Goal: Transaction & Acquisition: Book appointment/travel/reservation

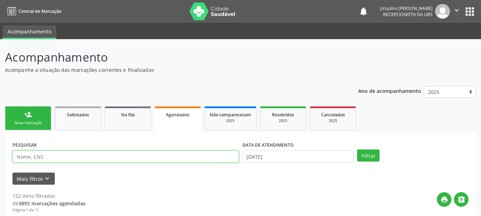
click at [69, 156] on input "text" at bounding box center [125, 157] width 226 height 12
click at [186, 120] on link "Agendados" at bounding box center [177, 119] width 46 height 26
click at [124, 160] on input "text" at bounding box center [125, 157] width 226 height 12
type input "wesllany"
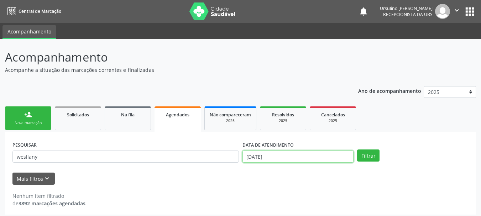
click at [277, 154] on input "[DATE]" at bounding box center [297, 157] width 111 height 12
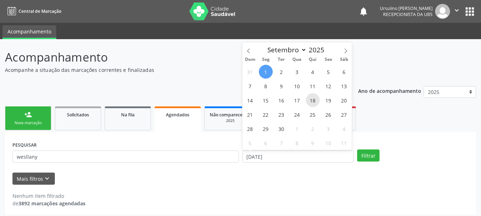
click at [311, 101] on span "18" at bounding box center [313, 100] width 14 height 14
type input "[DATE]"
click at [312, 100] on span "18" at bounding box center [313, 100] width 14 height 14
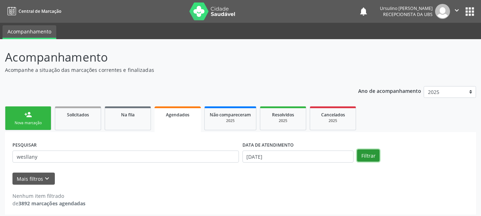
click at [371, 156] on button "Filtrar" at bounding box center [368, 156] width 22 height 12
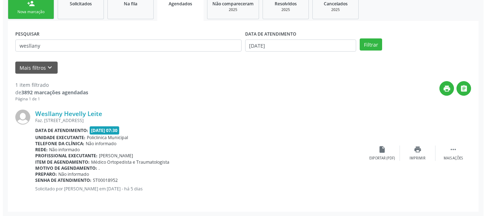
scroll to position [112, 0]
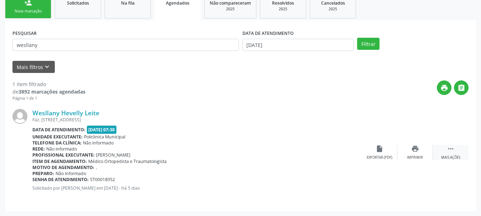
click at [452, 148] on icon "" at bounding box center [451, 149] width 8 height 8
click at [376, 147] on icon "cancel" at bounding box center [380, 149] width 8 height 8
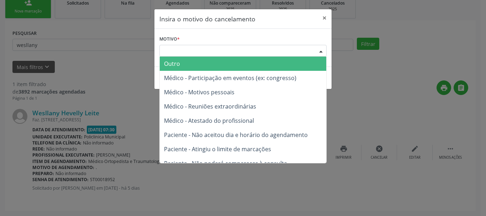
click at [272, 47] on div "Escolha o motivo" at bounding box center [242, 51] width 167 height 12
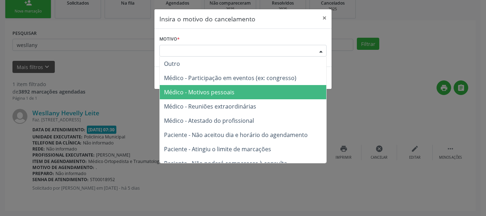
click at [247, 90] on span "Médico - Motivos pessoais" at bounding box center [243, 92] width 167 height 14
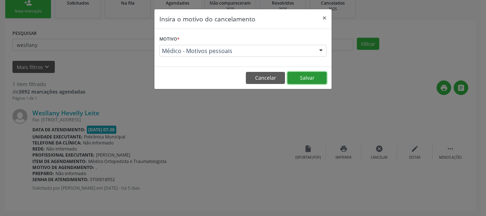
click at [312, 76] on button "Salvar" at bounding box center [307, 78] width 39 height 12
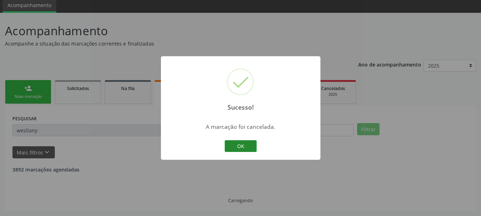
scroll to position [4, 0]
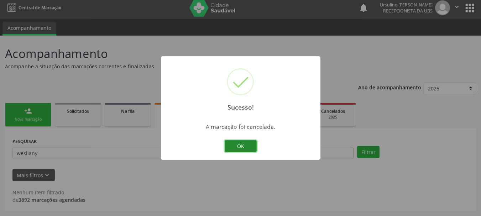
click at [243, 146] on button "OK" at bounding box center [241, 146] width 32 height 12
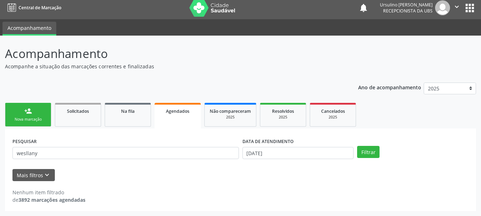
click at [33, 119] on div "Nova marcação" at bounding box center [28, 119] width 36 height 5
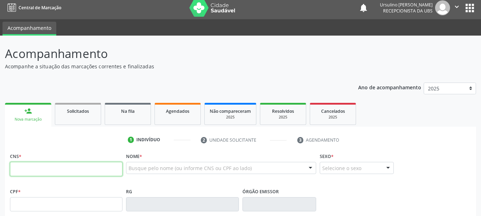
click at [35, 168] on input "text" at bounding box center [66, 169] width 112 height 14
click at [149, 172] on div "Busque pelo nome (ou informe CNS ou CPF ao lado)" at bounding box center [221, 168] width 190 height 12
click at [93, 167] on input "text" at bounding box center [66, 169] width 112 height 14
type input "706 4036 3694 3189"
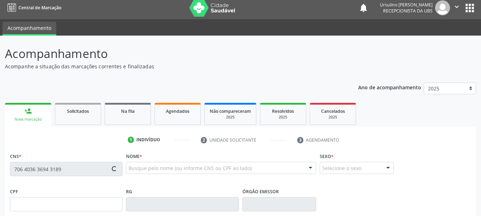
type input "[DATE]"
type input "S/N"
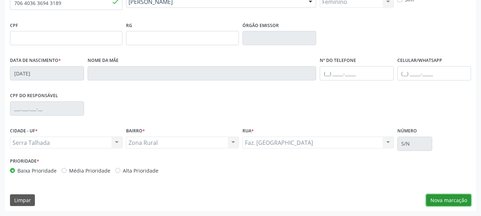
click at [437, 201] on button "Nova marcação" at bounding box center [448, 200] width 45 height 12
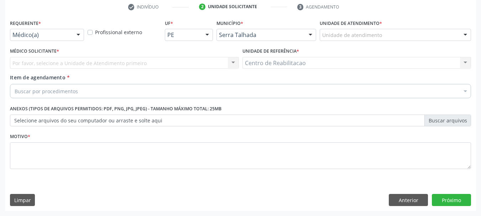
scroll to position [137, 0]
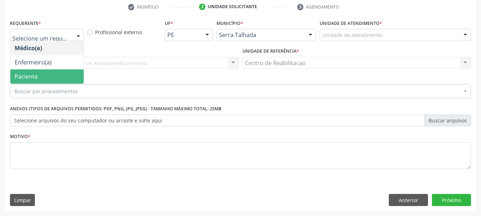
click at [33, 78] on span "Paciente" at bounding box center [26, 77] width 23 height 8
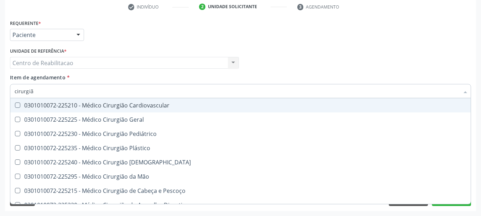
type input "cirurgião"
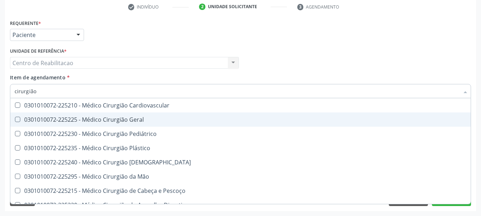
click at [134, 119] on div "0301010072-225225 - Médico Cirurgião Geral" at bounding box center [241, 120] width 452 height 6
checkbox Geral "true"
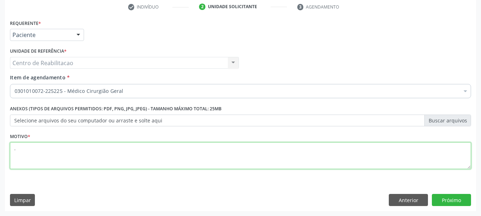
type textarea "."
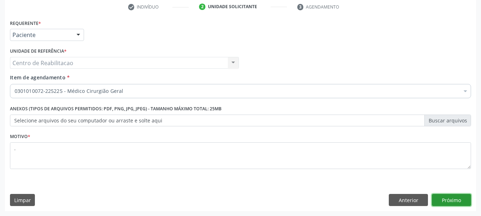
click button "Próximo" at bounding box center [451, 200] width 39 height 12
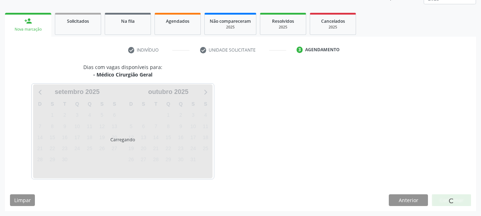
scroll to position [94, 0]
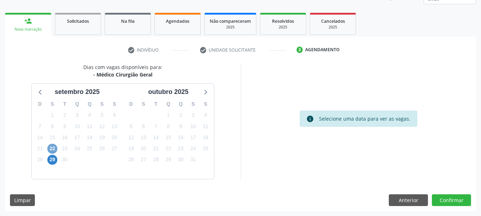
click at [52, 150] on span "22" at bounding box center [52, 149] width 10 height 10
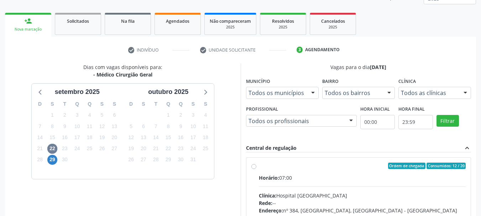
click at [279, 174] on div "Horário: 07:00" at bounding box center [362, 177] width 207 height 7
click at [256, 169] on input "Ordem de chegada Consumidos: 12 / 20 Horário: 07:00 Clínica: Hospital [GEOGRAPH…" at bounding box center [253, 166] width 5 height 6
radio input "true"
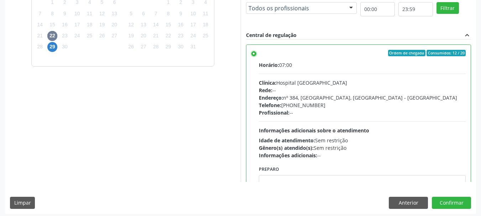
scroll to position [209, 0]
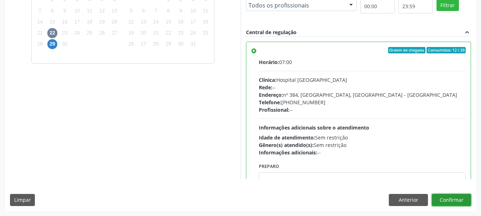
click at [461, 203] on button "Confirmar" at bounding box center [451, 200] width 39 height 12
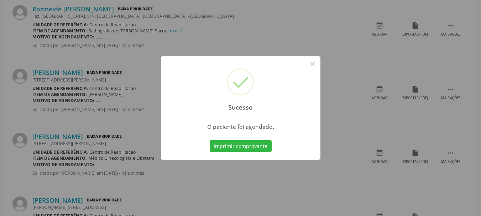
scroll to position [19, 0]
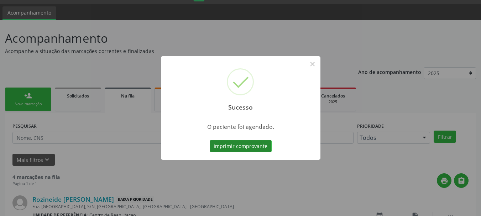
click at [264, 141] on button "Imprimir comprovante" at bounding box center [241, 146] width 62 height 12
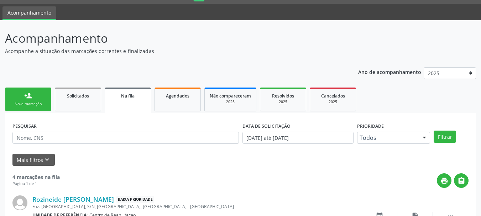
click at [39, 104] on div "Nova marcação" at bounding box center [28, 103] width 36 height 5
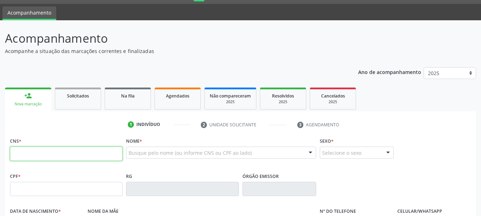
click at [70, 154] on input "text" at bounding box center [66, 154] width 112 height 14
type input "707 6092 5541 2996"
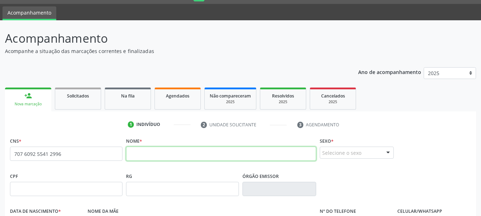
click at [185, 155] on input "text" at bounding box center [221, 154] width 190 height 14
type input "[PERSON_NAME]"
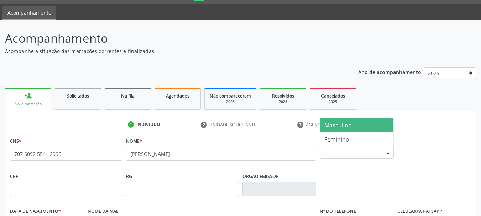
click at [362, 125] on span "Masculino" at bounding box center [356, 125] width 73 height 14
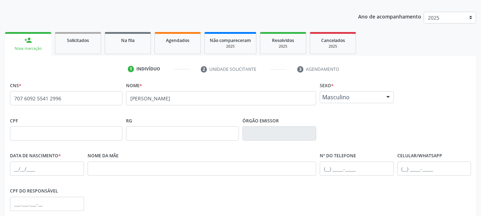
scroll to position [126, 0]
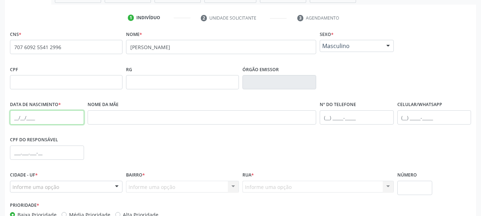
click at [21, 120] on input "text" at bounding box center [47, 117] width 74 height 14
type input "[DATE]"
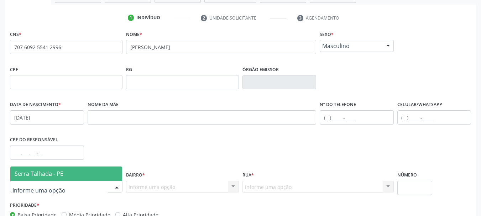
click at [75, 170] on span "Serra Talhada - PE" at bounding box center [66, 174] width 112 height 14
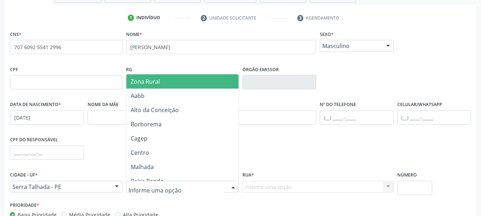
click at [161, 181] on div at bounding box center [182, 187] width 112 height 12
click at [147, 80] on span "Zona Rural" at bounding box center [145, 82] width 29 height 8
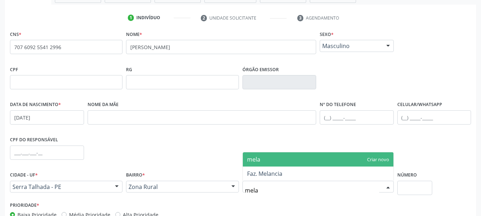
type input "melan"
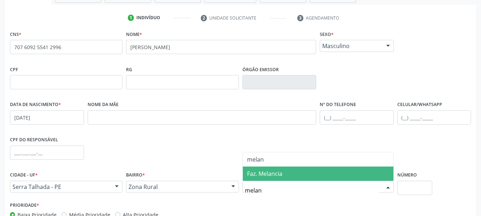
click at [273, 177] on span "Faz. Melancia" at bounding box center [264, 174] width 35 height 8
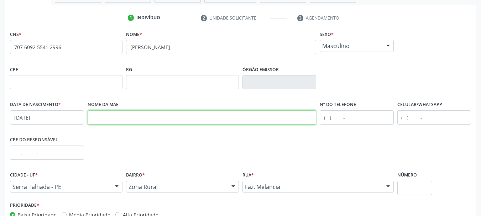
click at [142, 121] on input "text" at bounding box center [202, 117] width 229 height 14
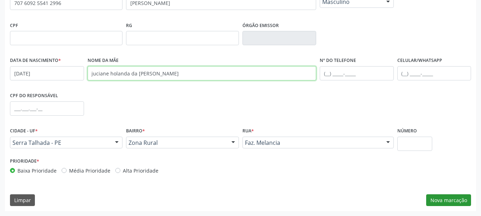
type input "juciane holanda da [PERSON_NAME]"
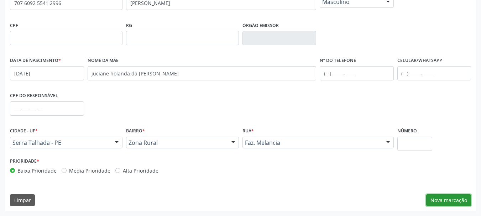
click at [453, 195] on button "Nova marcação" at bounding box center [448, 200] width 45 height 12
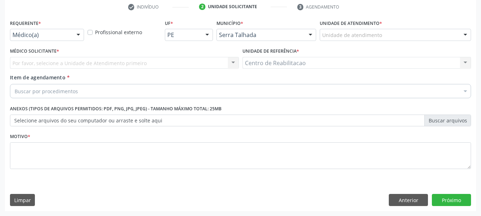
scroll to position [137, 0]
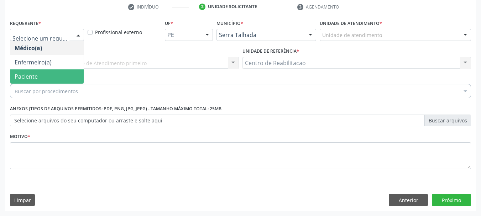
click at [36, 76] on span "Paciente" at bounding box center [26, 77] width 23 height 8
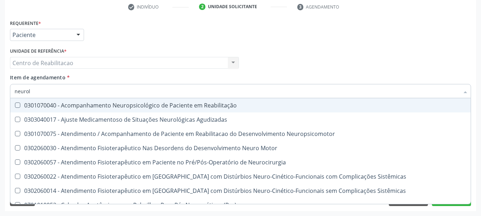
type input "neurolo"
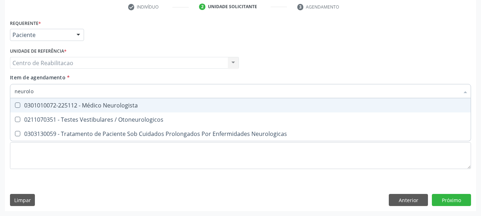
click at [119, 103] on div "0301010072-225112 - Médico Neurologista" at bounding box center [241, 106] width 452 height 6
checkbox Neurologista "true"
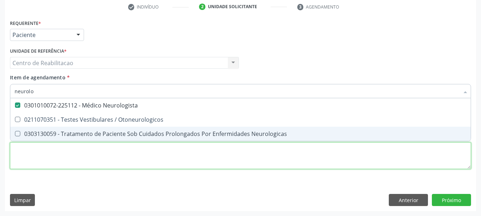
click at [109, 154] on div "Requerente * Paciente Médico(a) Enfermeiro(a) Paciente Nenhum resultado encontr…" at bounding box center [240, 98] width 461 height 161
checkbox Otoneurologicos "true"
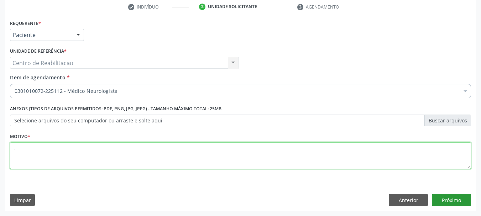
type textarea "."
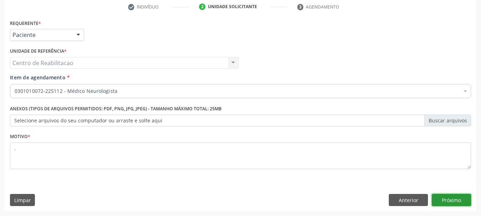
click at [444, 196] on button "Próximo" at bounding box center [451, 200] width 39 height 12
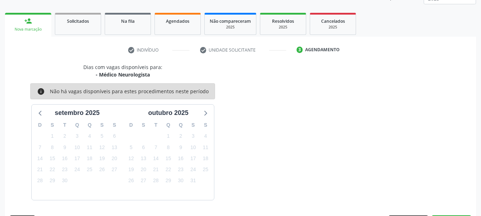
scroll to position [115, 0]
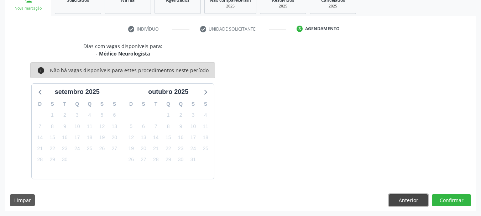
click at [399, 200] on button "Anterior" at bounding box center [408, 200] width 39 height 12
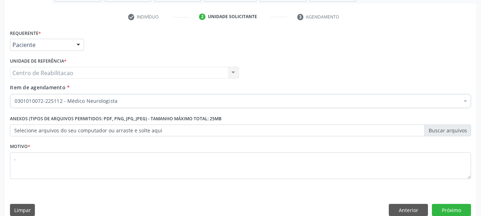
scroll to position [137, 0]
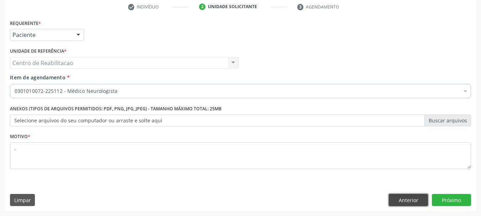
click at [405, 199] on button "Anterior" at bounding box center [408, 200] width 39 height 12
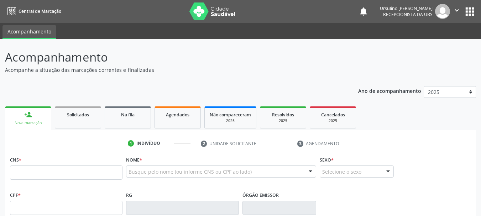
scroll to position [89, 0]
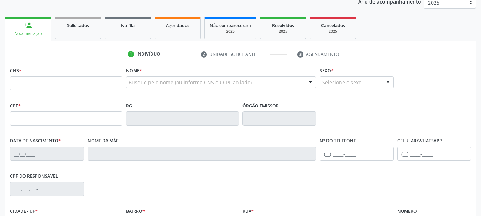
drag, startPoint x: 31, startPoint y: 83, endPoint x: 33, endPoint y: 76, distance: 7.3
click at [31, 83] on input "text" at bounding box center [66, 83] width 112 height 14
type input "700 5099 8426 5552"
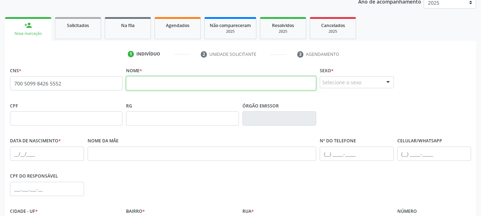
click at [157, 80] on input "text" at bounding box center [221, 83] width 190 height 14
type input "marcos da silva lima"
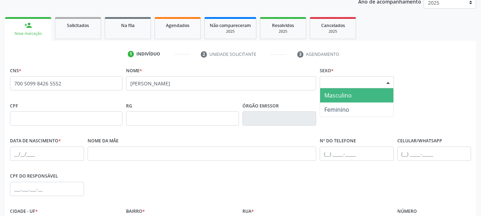
click at [350, 99] on span "Masculino" at bounding box center [337, 95] width 27 height 8
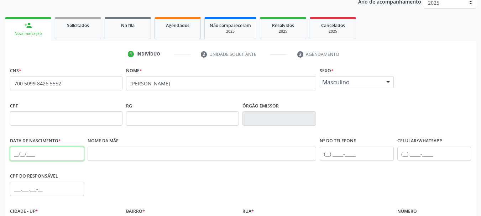
click at [29, 153] on input "text" at bounding box center [47, 154] width 74 height 14
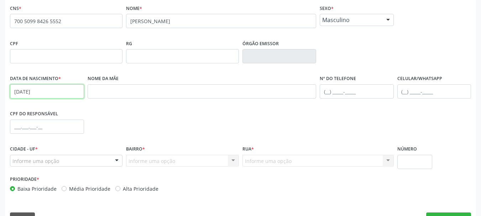
scroll to position [161, 0]
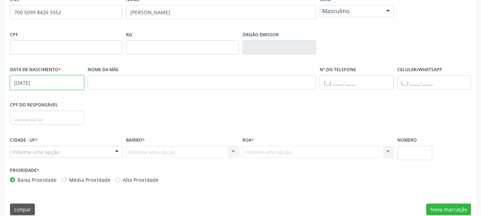
type input "07/05/2021"
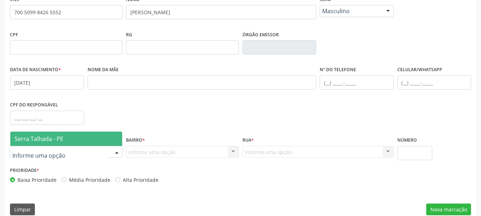
click at [57, 141] on span "Serra Talhada - PE" at bounding box center [39, 139] width 49 height 8
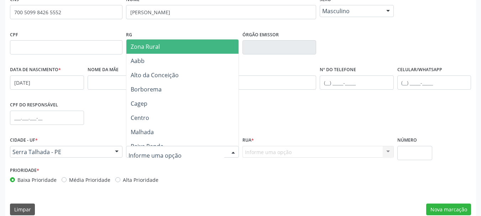
click at [166, 47] on span "Zona Rural" at bounding box center [183, 47] width 114 height 14
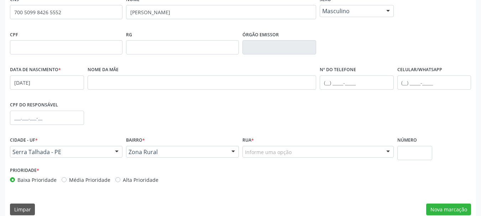
click at [264, 158] on div "Rua * Informe uma opção Faz. Cachoeira II Faz. Granja Faz. Salgadinho Faz. Alde…" at bounding box center [318, 150] width 155 height 30
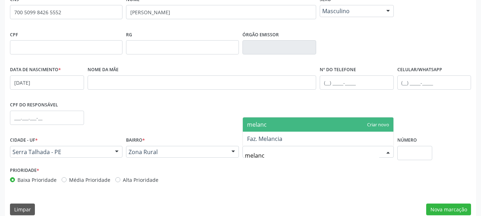
type input "melanci"
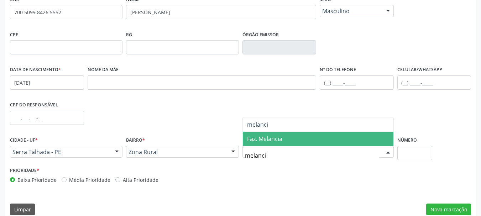
click at [282, 139] on span "Faz. Melancia" at bounding box center [264, 139] width 35 height 8
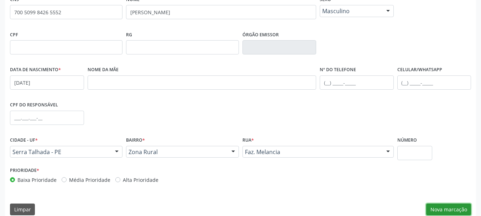
click at [447, 208] on button "Nova marcação" at bounding box center [448, 210] width 45 height 12
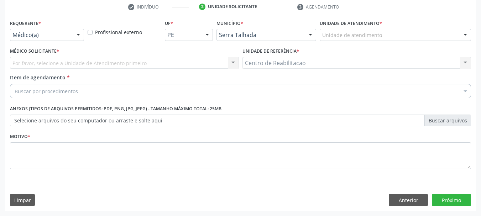
scroll to position [137, 0]
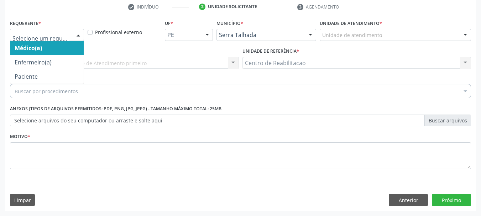
click at [30, 40] on div at bounding box center [47, 35] width 74 height 12
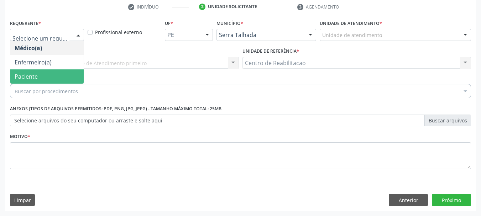
click at [40, 75] on span "Paciente" at bounding box center [46, 76] width 73 height 14
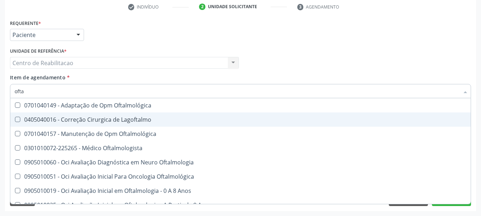
type input "oftal"
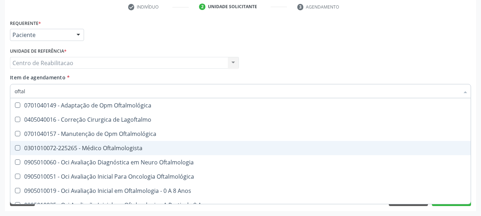
click at [131, 148] on div "0301010072-225265 - Médico Oftalmologista" at bounding box center [241, 148] width 452 height 6
checkbox Oftalmologista "true"
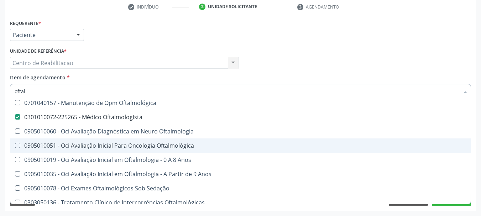
scroll to position [71, 0]
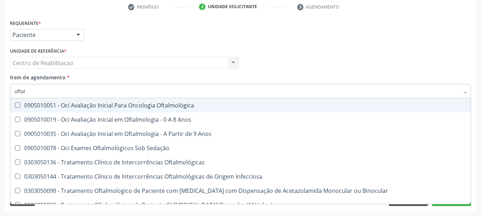
click at [238, 80] on div "Item de agendamento * oftal Desfazer seleção 0701040149 - Adaptação de Opm Ofta…" at bounding box center [240, 85] width 461 height 22
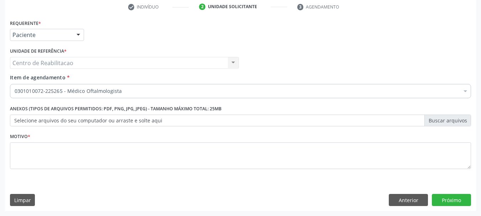
scroll to position [0, 0]
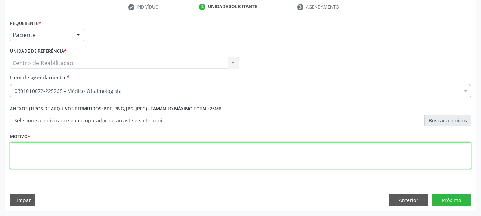
click at [140, 158] on textarea at bounding box center [240, 155] width 461 height 27
type textarea "."
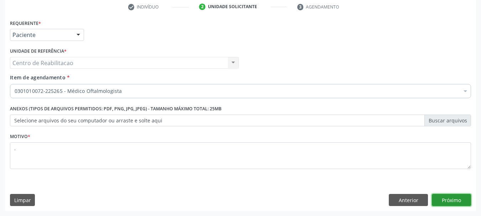
click at [457, 204] on button "Próximo" at bounding box center [451, 200] width 39 height 12
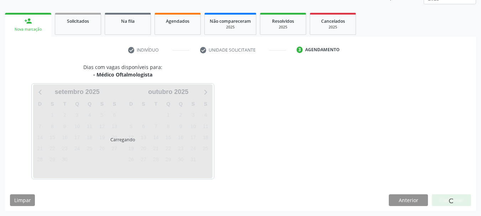
scroll to position [94, 0]
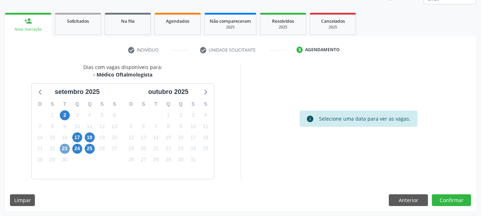
click at [66, 145] on span "23" at bounding box center [65, 149] width 10 height 10
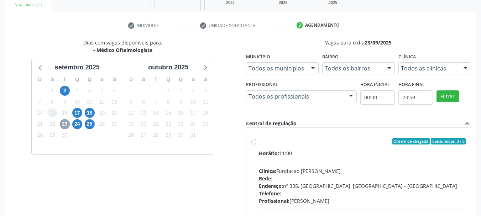
scroll to position [129, 0]
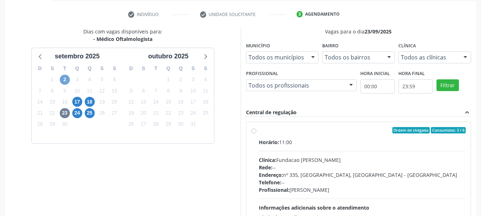
click at [61, 80] on span "2" at bounding box center [65, 80] width 10 height 10
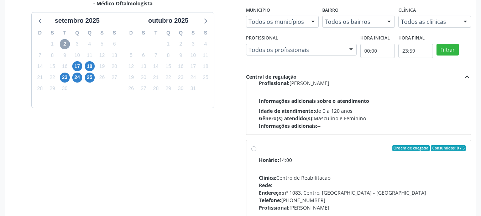
scroll to position [112, 0]
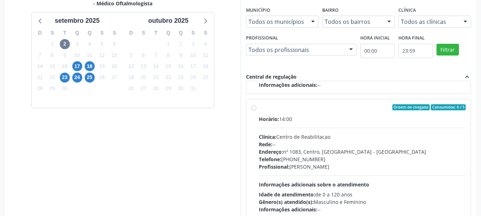
drag, startPoint x: 290, startPoint y: 109, endPoint x: 302, endPoint y: 101, distance: 13.6
click at [290, 109] on div "Ordem de chegada Consumidos: 0 / 5" at bounding box center [362, 107] width 207 height 6
click at [256, 109] on input "Ordem de chegada Consumidos: 0 / 5 Horário: 14:00 Clínica: Centro de Reabilitac…" at bounding box center [253, 107] width 5 height 6
radio input "true"
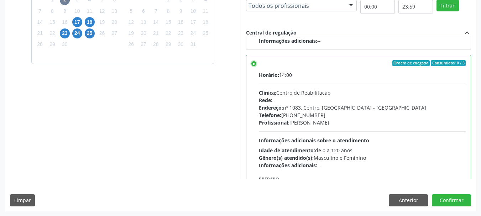
scroll to position [209, 0]
click at [456, 201] on button "Confirmar" at bounding box center [451, 200] width 39 height 12
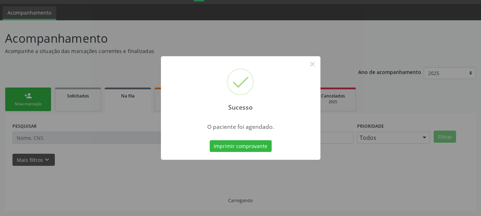
scroll to position [19, 0]
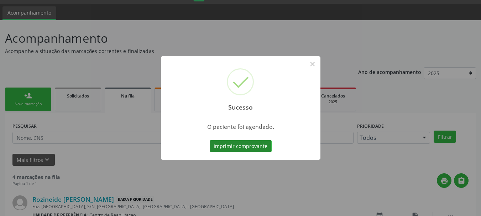
click at [252, 142] on button "Imprimir comprovante" at bounding box center [241, 146] width 62 height 12
